Goal: Find specific fact: Find specific fact

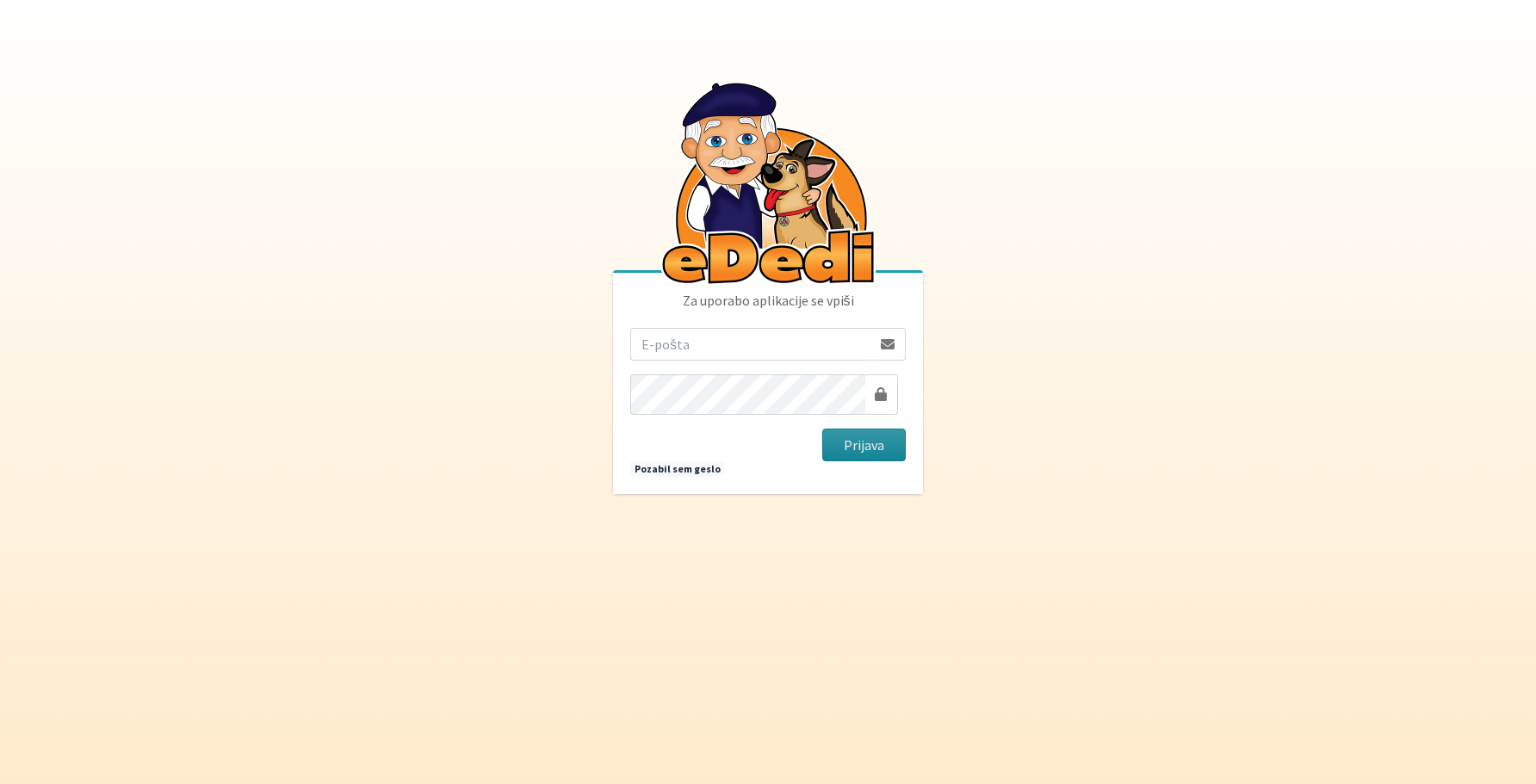
type input "vera.mikolic@erps.si"
click at [847, 450] on button "Prijava" at bounding box center [865, 445] width 84 height 32
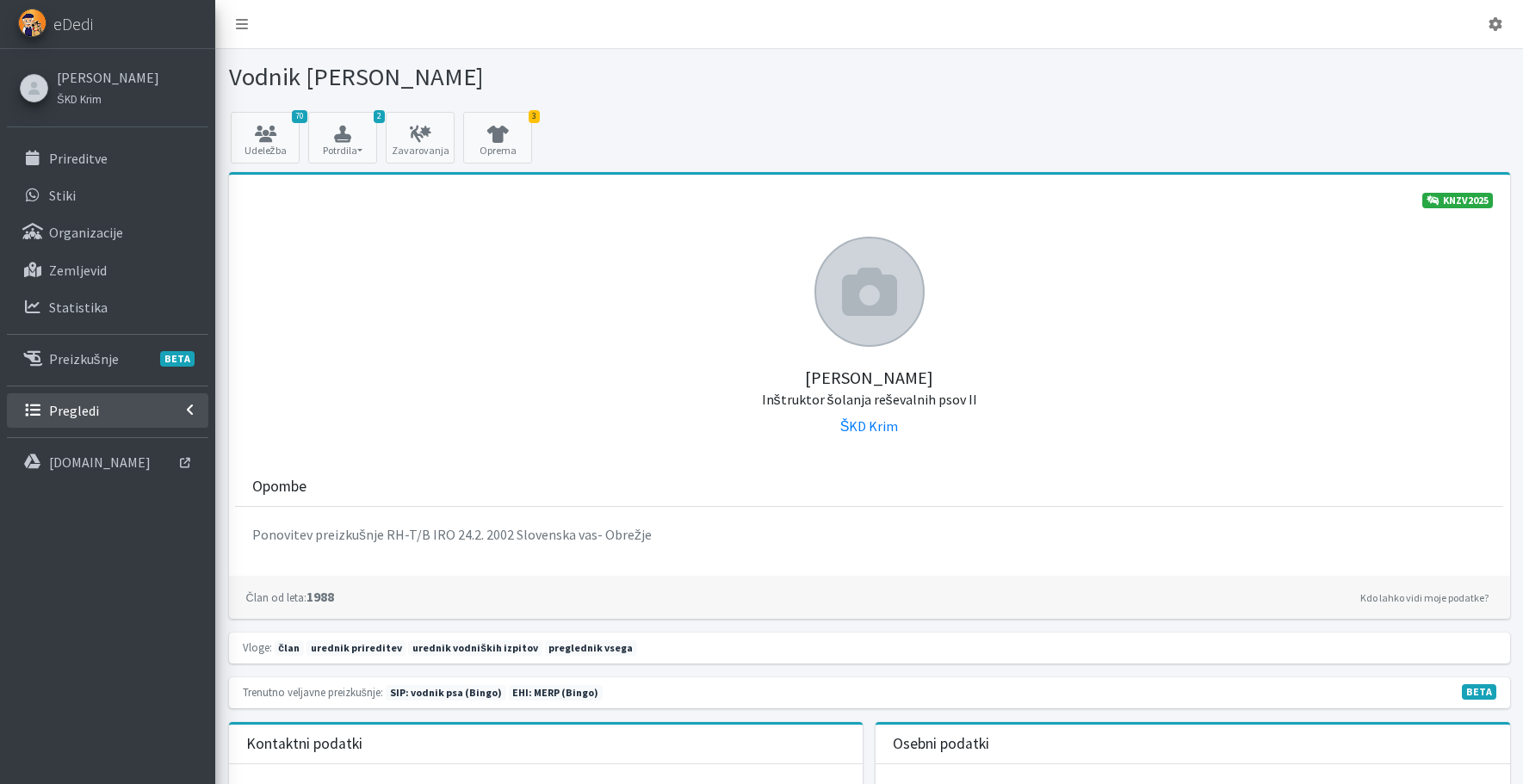
click at [99, 420] on p "Pregledi" at bounding box center [73, 411] width 50 height 17
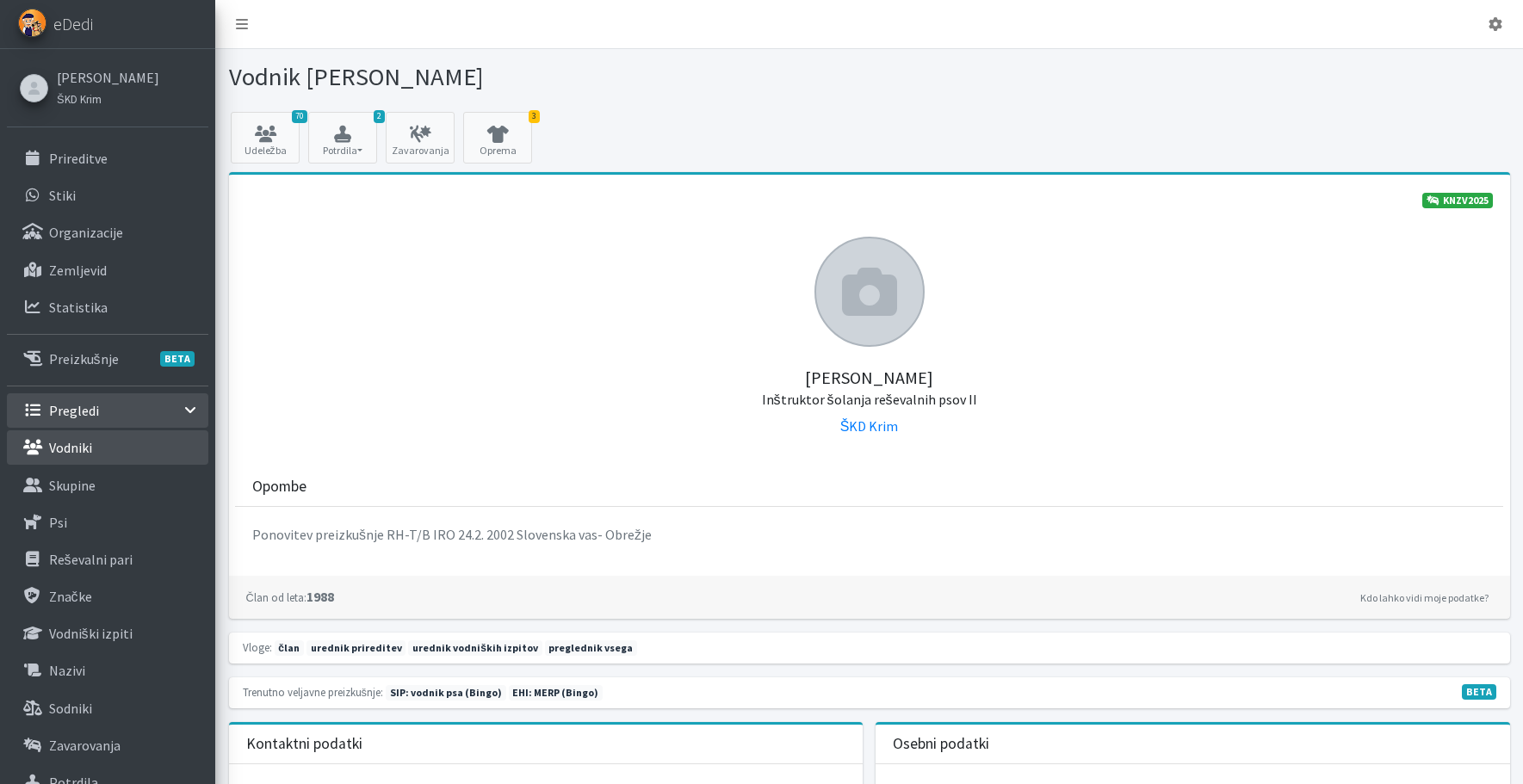
click at [90, 456] on p "Vodniki" at bounding box center [70, 448] width 43 height 17
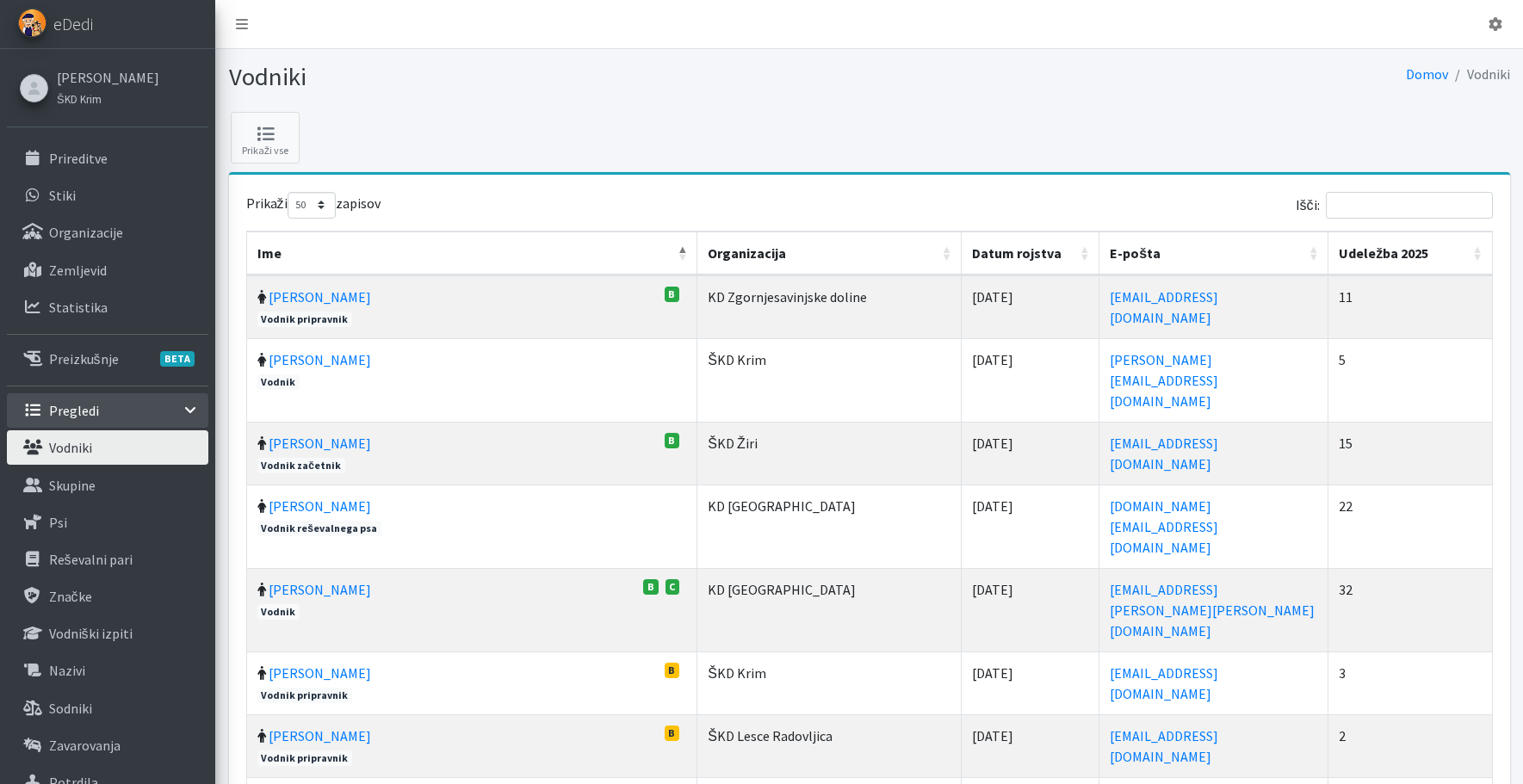
select select "50"
click at [1339, 219] on input "Išči:" at bounding box center [1409, 205] width 167 height 27
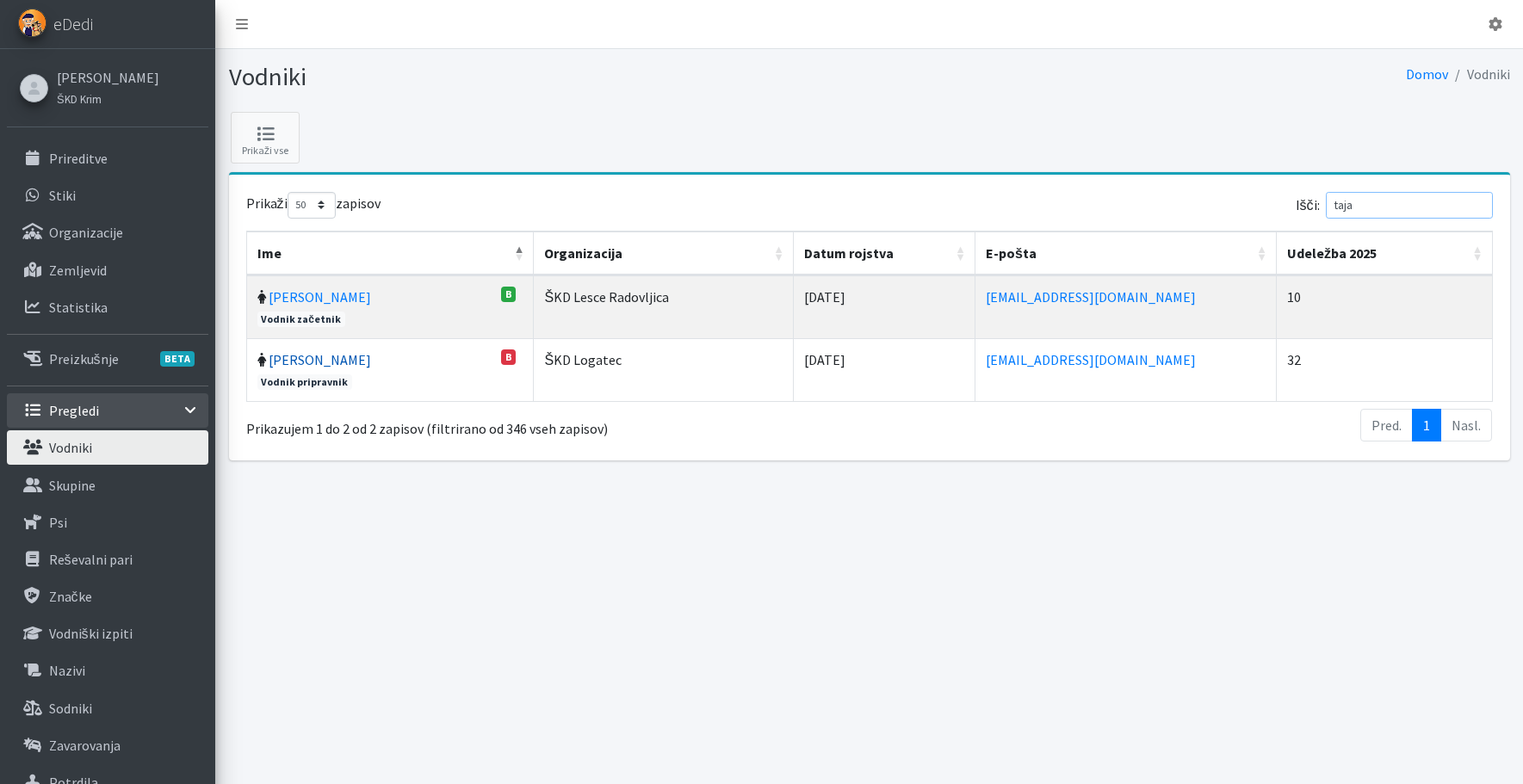
type input "taja"
click at [353, 369] on link "[PERSON_NAME]" at bounding box center [319, 360] width 102 height 17
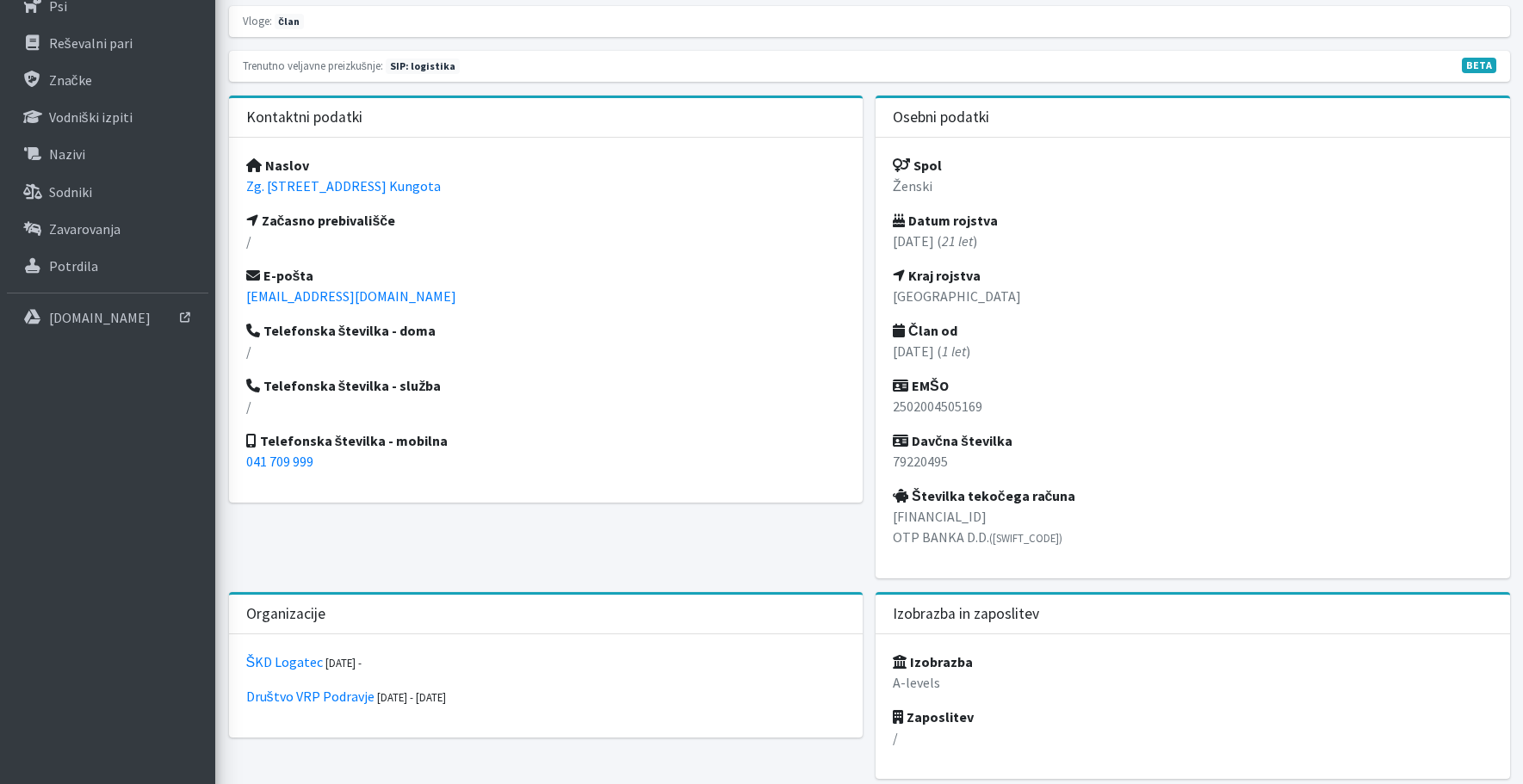
scroll to position [430, 0]
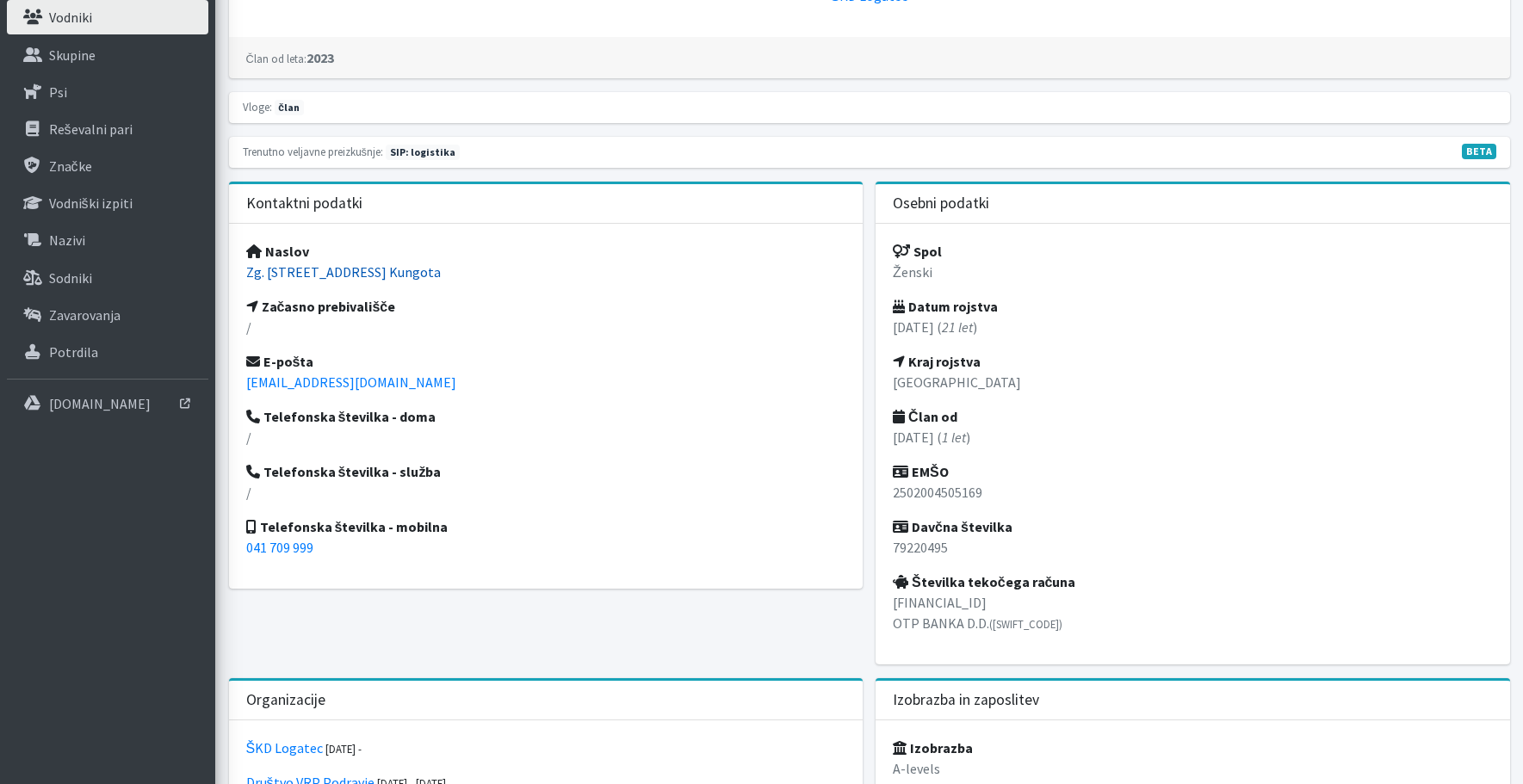
drag, startPoint x: 247, startPoint y: 396, endPoint x: 361, endPoint y: 398, distance: 114.0
click at [361, 398] on div "Naslov Zg. [STREET_ADDRESS] Kungota Začasno prebivališče / E-pošta [EMAIL_ADDRE…" at bounding box center [546, 406] width 635 height 365
copy link "Zg. Kungota 14i"
